Goal: Navigation & Orientation: Find specific page/section

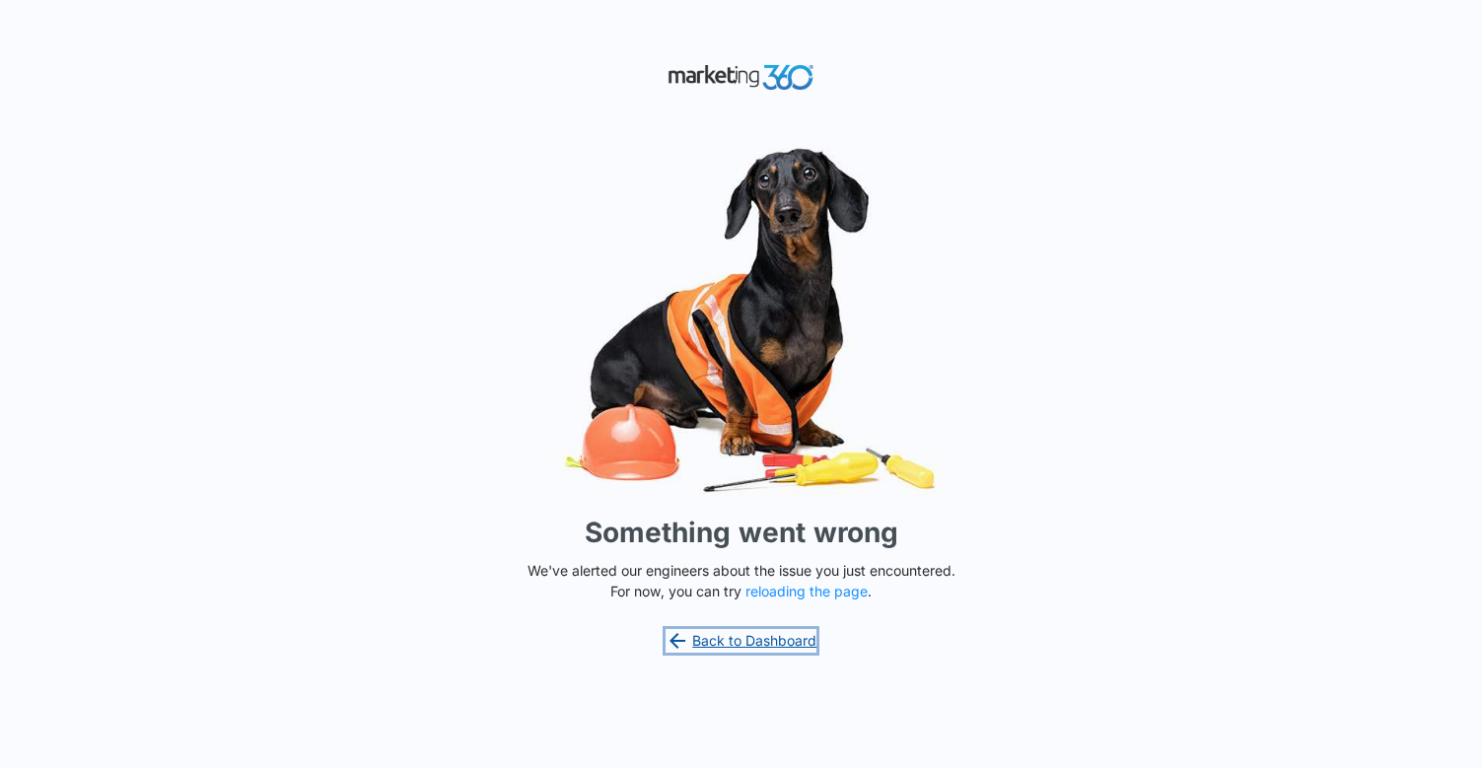
click at [716, 647] on link "Back to Dashboard" at bounding box center [742, 641] width 152 height 24
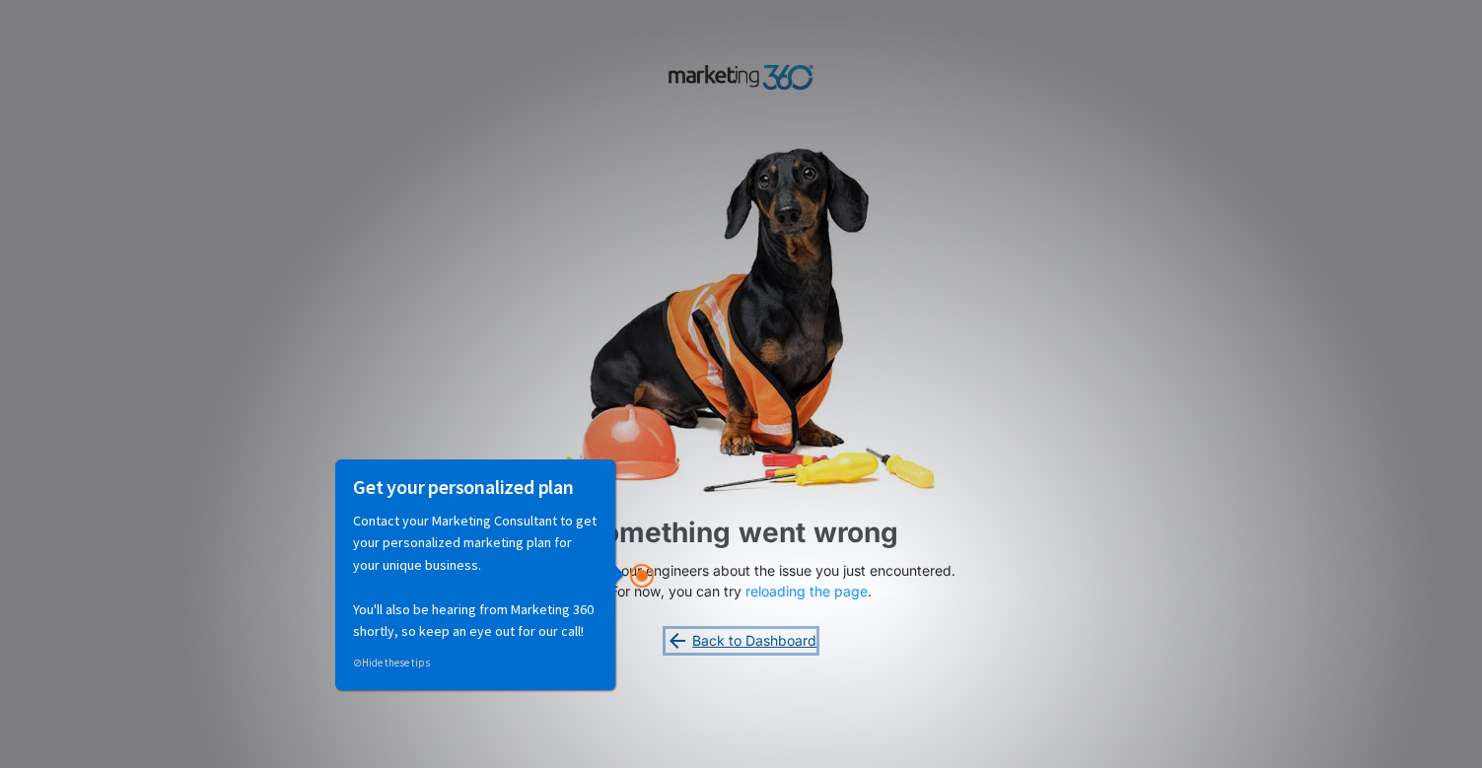
click at [764, 641] on link "Back to Dashboard" at bounding box center [742, 641] width 152 height 24
